Goal: Navigation & Orientation: Find specific page/section

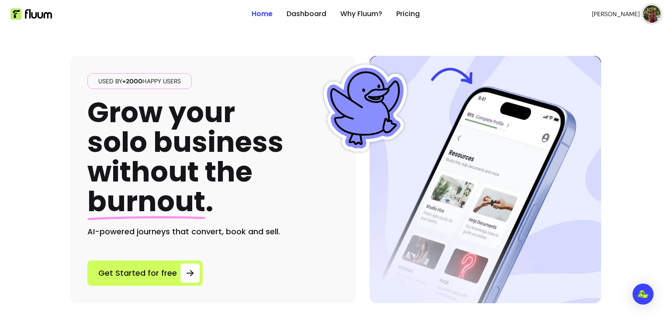
click at [645, 16] on img at bounding box center [651, 13] width 17 height 17
click at [608, 13] on span "[PERSON_NAME]" at bounding box center [616, 14] width 46 height 8
click at [650, 14] on img at bounding box center [651, 13] width 17 height 17
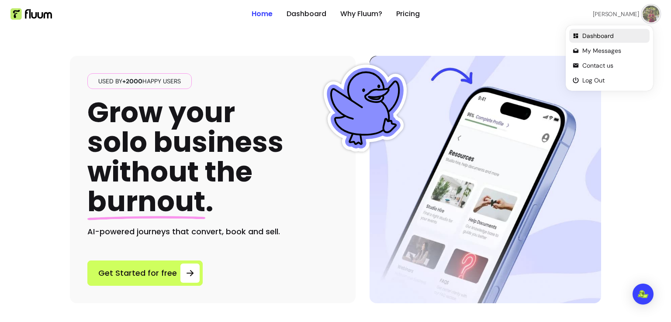
click at [623, 35] on span "Dashboard" at bounding box center [614, 35] width 64 height 9
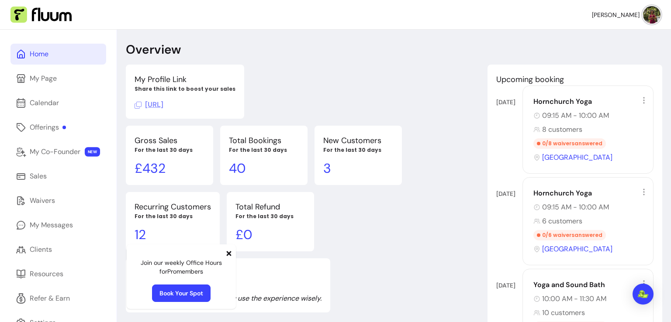
click at [163, 107] on span "[URL]" at bounding box center [148, 104] width 29 height 9
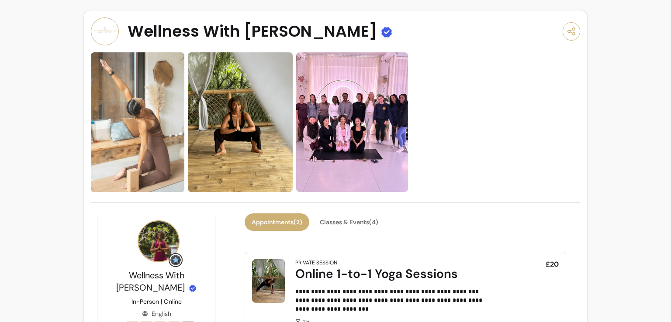
scroll to position [175, 0]
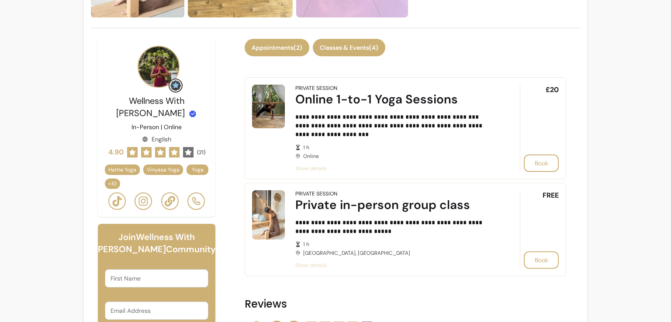
click at [340, 56] on button "Classes & Events ( 4 )" at bounding box center [349, 47] width 72 height 17
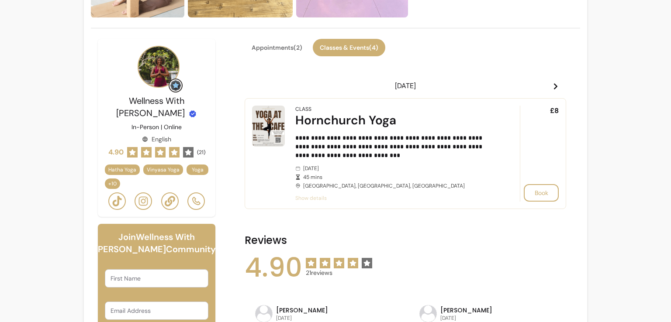
click at [552, 86] on icon at bounding box center [555, 86] width 7 height 7
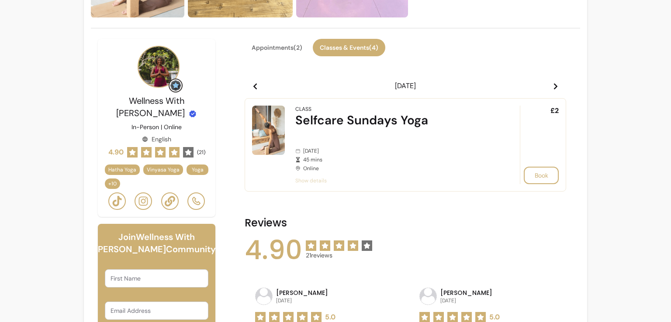
click at [552, 86] on icon at bounding box center [555, 86] width 7 height 7
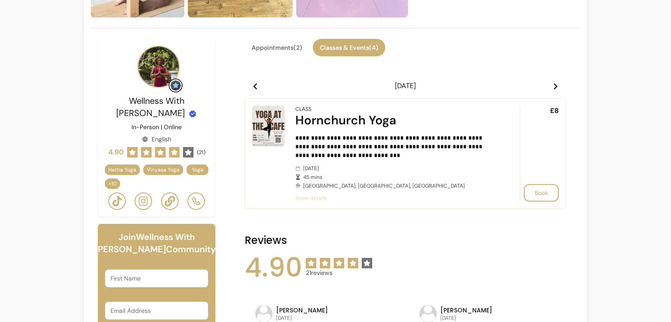
click at [552, 86] on icon at bounding box center [555, 86] width 7 height 7
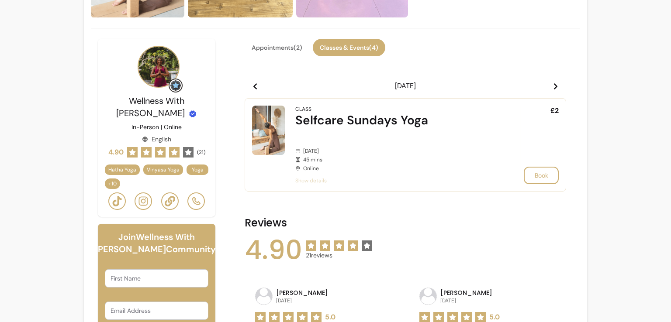
click at [552, 86] on icon at bounding box center [555, 86] width 7 height 7
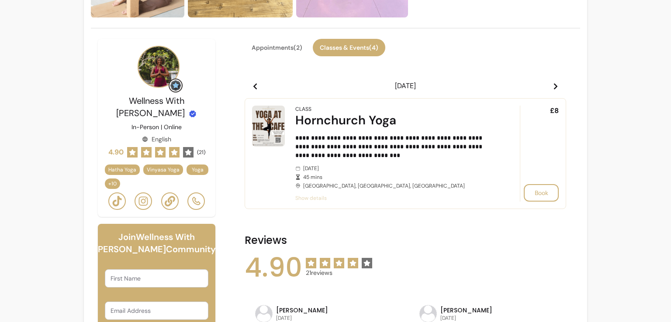
click at [554, 88] on icon at bounding box center [555, 86] width 3 height 6
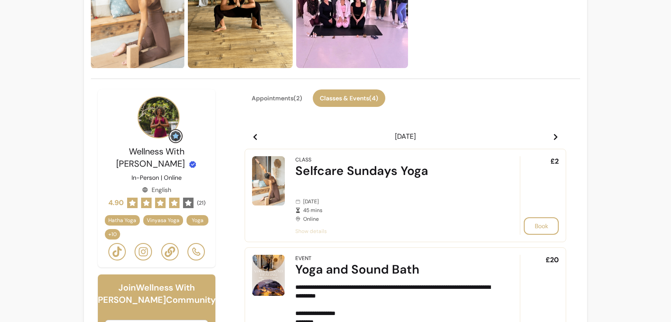
scroll to position [131, 0]
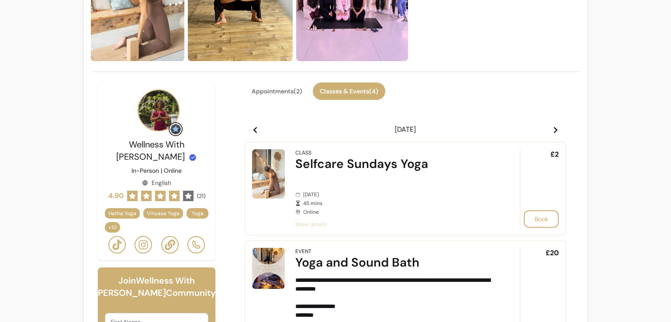
click at [189, 195] on icon at bounding box center [188, 196] width 7 height 6
click at [110, 197] on span "4.90" at bounding box center [115, 196] width 15 height 10
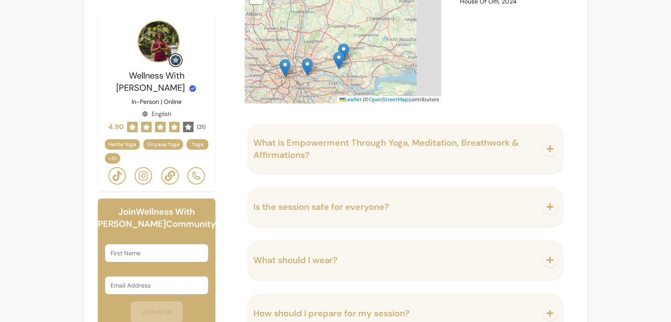
scroll to position [1133, 0]
